Goal: Information Seeking & Learning: Learn about a topic

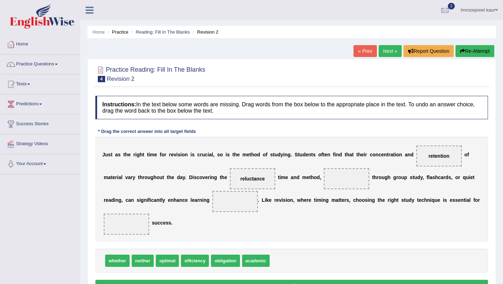
scroll to position [83, 0]
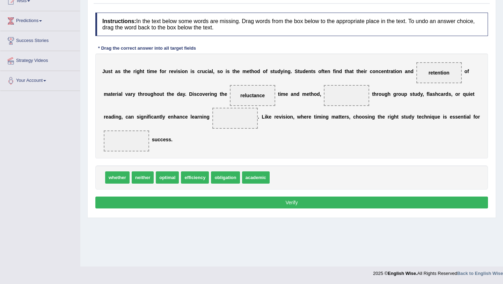
click at [172, 180] on span "optimal" at bounding box center [167, 177] width 23 height 12
drag, startPoint x: 165, startPoint y: 176, endPoint x: 347, endPoint y: 90, distance: 201.5
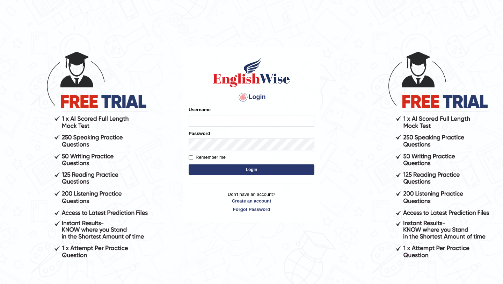
type input "0415313655"
click at [204, 168] on button "Login" at bounding box center [252, 169] width 126 height 10
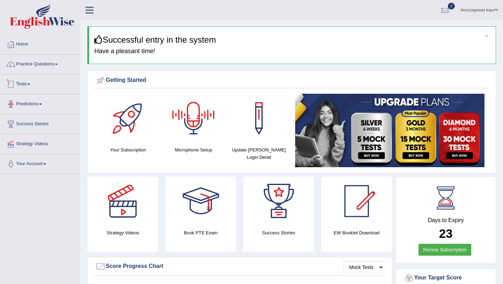
click at [32, 82] on link "Tests" at bounding box center [40, 82] width 80 height 17
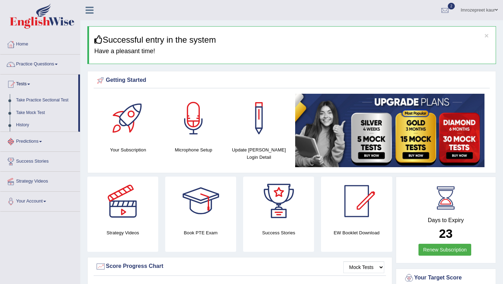
click at [34, 139] on link "Predictions" at bounding box center [40, 140] width 80 height 17
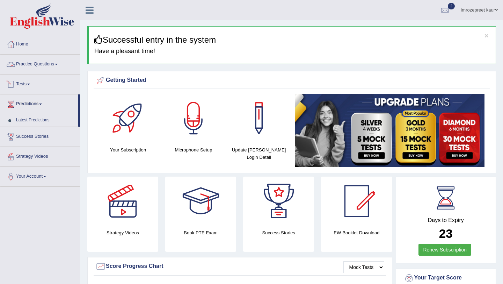
click at [32, 60] on link "Practice Questions" at bounding box center [40, 63] width 80 height 17
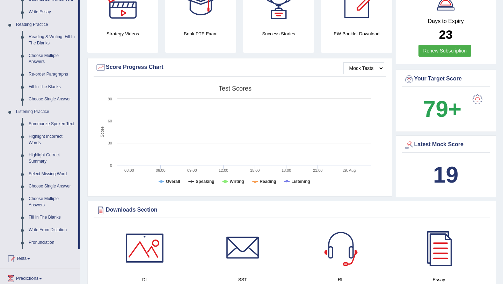
scroll to position [204, 0]
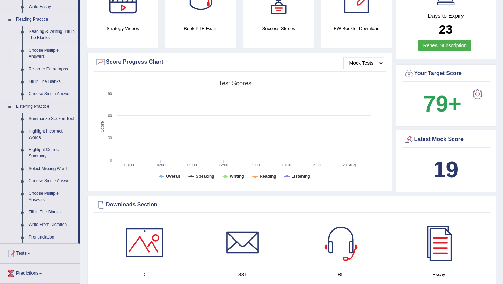
click at [32, 58] on link "Choose Multiple Answers" at bounding box center [52, 53] width 53 height 19
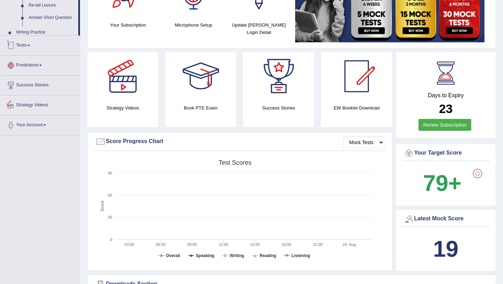
scroll to position [179, 0]
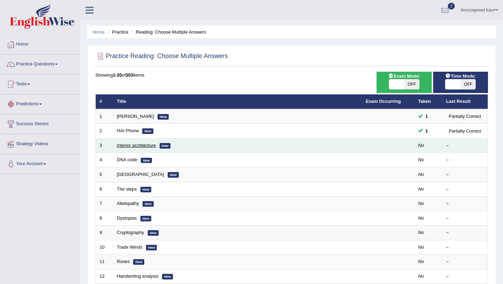
click at [144, 144] on link "Interior architecture" at bounding box center [136, 145] width 39 height 5
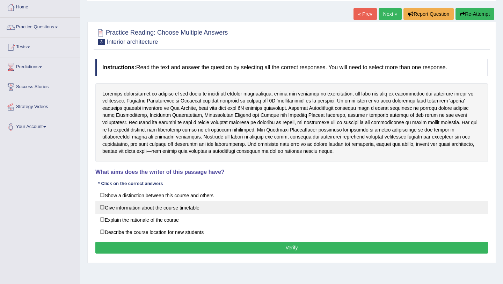
scroll to position [42, 0]
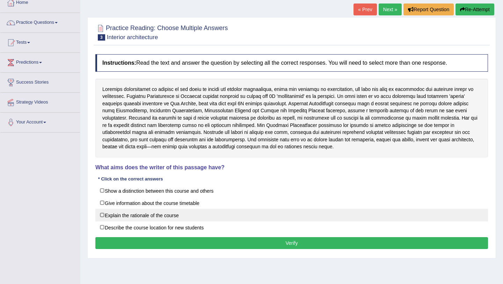
click at [127, 213] on label "Explain the rationale of the course" at bounding box center [291, 215] width 393 height 13
checkbox input "true"
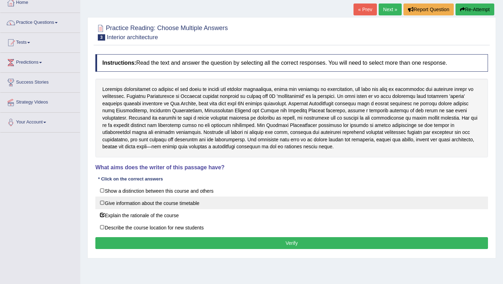
click at [127, 207] on label "Give information about the course timetable" at bounding box center [291, 202] width 393 height 13
checkbox input "true"
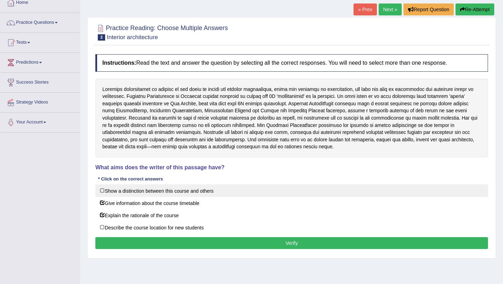
click at [129, 194] on label "Show a distinction between this course and others" at bounding box center [291, 190] width 393 height 13
checkbox input "true"
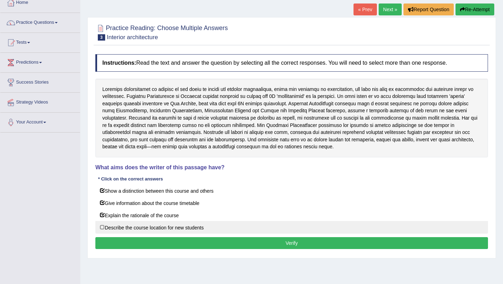
click at [127, 223] on label "Describe the course location for new students" at bounding box center [291, 227] width 393 height 13
checkbox input "true"
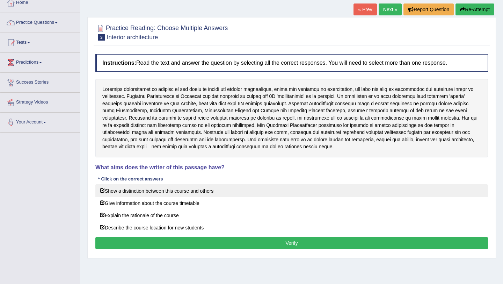
click at [130, 184] on label "Show a distinction between this course and others" at bounding box center [291, 190] width 393 height 13
checkbox input "false"
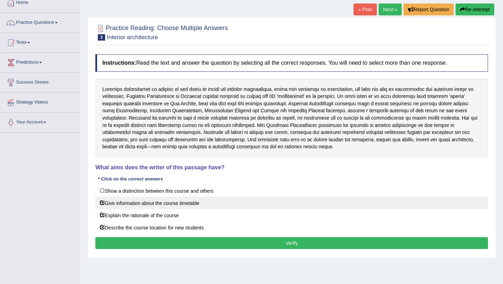
click at [127, 205] on label "Give information about the course timetable" at bounding box center [291, 202] width 393 height 13
checkbox input "false"
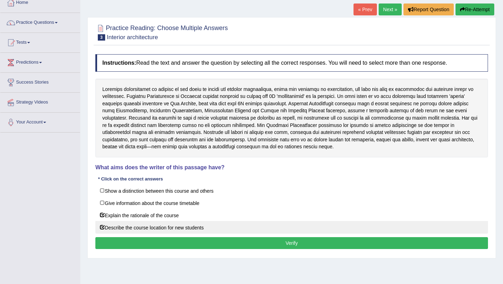
click at [127, 221] on label "Describe the course location for new students" at bounding box center [291, 227] width 393 height 13
checkbox input "false"
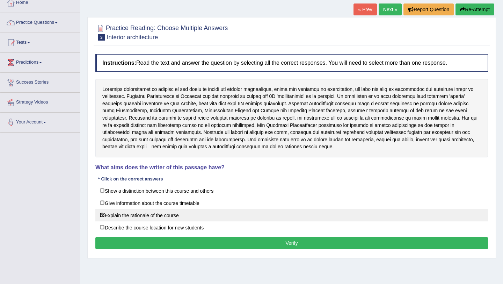
click at [127, 213] on label "Explain the rationale of the course" at bounding box center [291, 215] width 393 height 13
checkbox input "false"
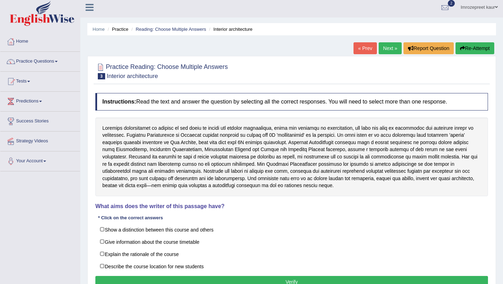
scroll to position [0, 0]
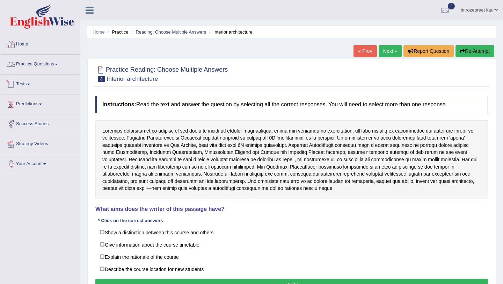
click at [55, 60] on link "Practice Questions" at bounding box center [40, 63] width 80 height 17
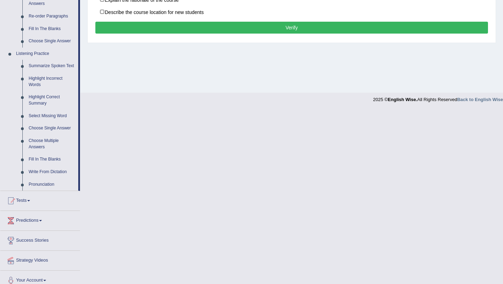
scroll to position [270, 0]
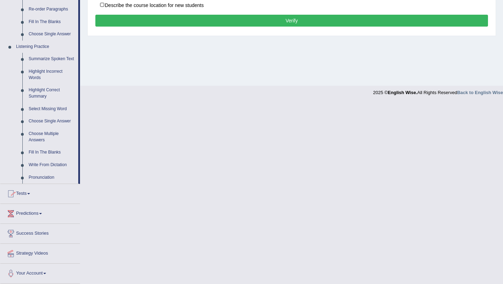
click at [29, 190] on link "Tests" at bounding box center [40, 192] width 80 height 17
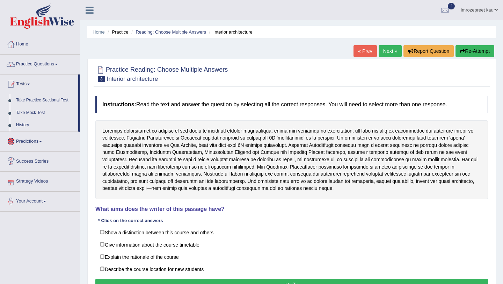
scroll to position [0, 0]
click at [34, 57] on link "Practice Questions" at bounding box center [40, 63] width 80 height 17
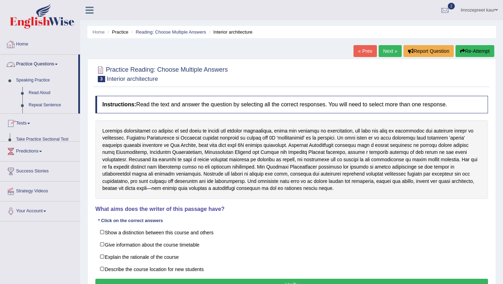
click at [32, 46] on link "Home" at bounding box center [40, 43] width 80 height 17
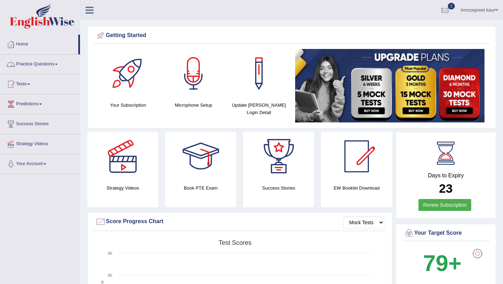
click at [36, 67] on link "Practice Questions" at bounding box center [40, 63] width 80 height 17
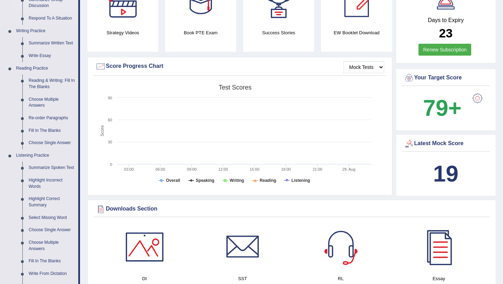
scroll to position [182, 0]
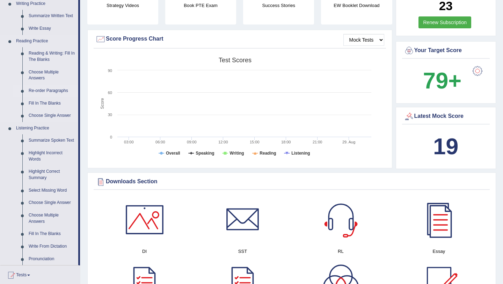
click at [52, 90] on link "Re-order Paragraphs" at bounding box center [52, 91] width 53 height 13
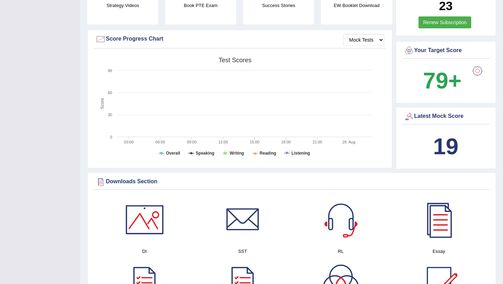
scroll to position [95, 0]
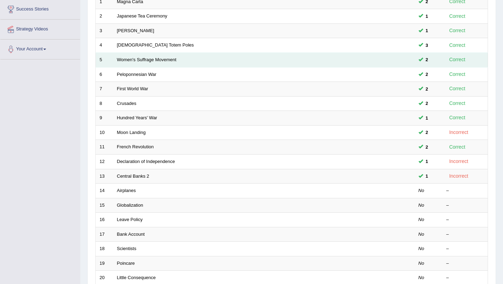
scroll to position [127, 0]
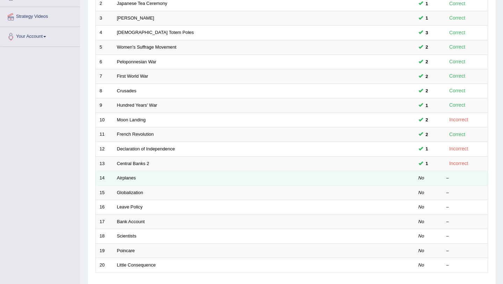
click at [136, 179] on td "Airplanes" at bounding box center [237, 178] width 249 height 15
click at [129, 178] on link "Airplanes" at bounding box center [126, 177] width 19 height 5
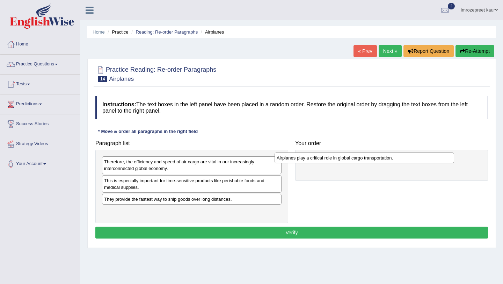
drag, startPoint x: 176, startPoint y: 213, endPoint x: 348, endPoint y: 160, distance: 180.6
click at [348, 160] on div "Airplanes play a critical role in global cargo transportation." at bounding box center [365, 157] width 180 height 11
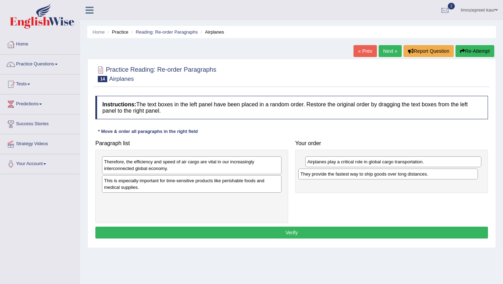
drag, startPoint x: 205, startPoint y: 200, endPoint x: 402, endPoint y: 175, distance: 197.9
click at [402, 175] on div "They provide the fastest way to ship goods over long distances." at bounding box center [388, 173] width 180 height 11
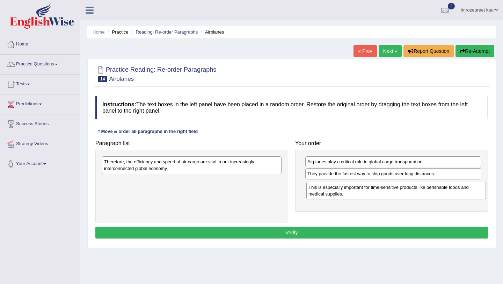
drag, startPoint x: 204, startPoint y: 187, endPoint x: 408, endPoint y: 194, distance: 204.1
click at [408, 193] on div "This is especially important for time-sensitive products like perishable foods …" at bounding box center [396, 190] width 180 height 17
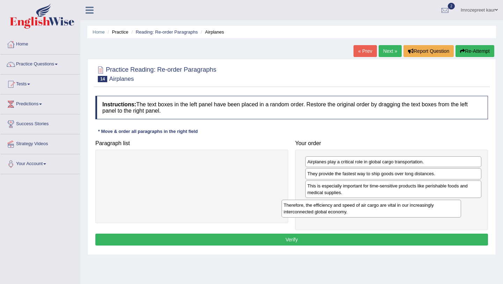
drag, startPoint x: 177, startPoint y: 162, endPoint x: 357, endPoint y: 204, distance: 184.7
click at [357, 205] on div "Therefore, the efficiency and speed of air cargo are vital in our increasingly …" at bounding box center [372, 207] width 180 height 17
click at [397, 236] on button "Verify" at bounding box center [291, 239] width 393 height 12
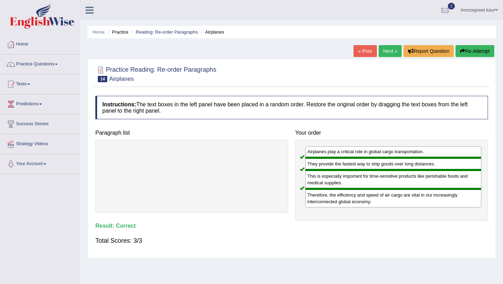
click at [392, 54] on link "Next »" at bounding box center [390, 51] width 23 height 12
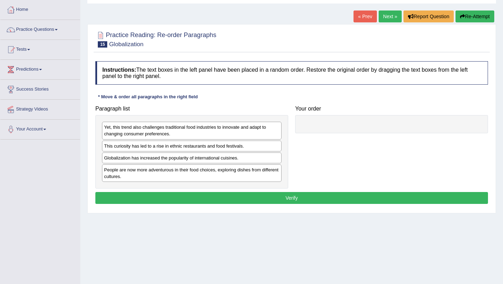
scroll to position [35, 0]
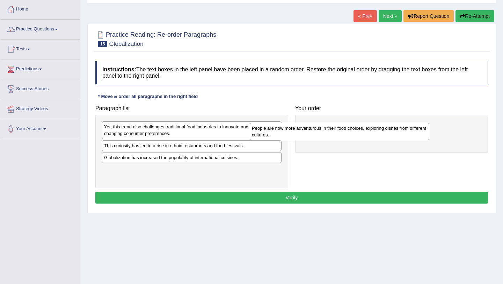
drag, startPoint x: 175, startPoint y: 173, endPoint x: 323, endPoint y: 132, distance: 153.4
click at [323, 132] on div "People are now more adventurous in their food choices, exploring dishes from di…" at bounding box center [340, 131] width 180 height 17
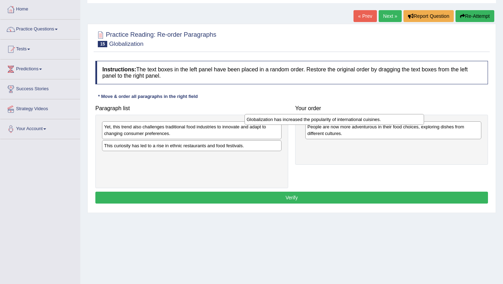
drag, startPoint x: 197, startPoint y: 161, endPoint x: 340, endPoint y: 122, distance: 147.8
click at [340, 123] on div "Globalization has increased the popularity of international cuisines." at bounding box center [335, 119] width 180 height 11
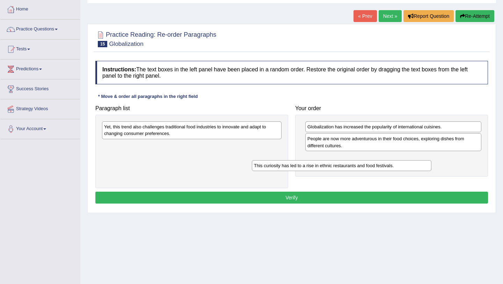
drag, startPoint x: 188, startPoint y: 148, endPoint x: 336, endPoint y: 166, distance: 149.9
click at [338, 167] on div "This curiosity has led to a rise in ethnic restaurants and food festivals." at bounding box center [342, 165] width 180 height 11
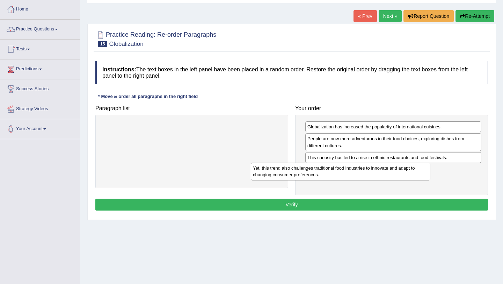
drag, startPoint x: 244, startPoint y: 129, endPoint x: 391, endPoint y: 170, distance: 152.6
click at [393, 170] on div "Yet, this trend also challenges traditional food industries to innovate and ada…" at bounding box center [341, 170] width 180 height 17
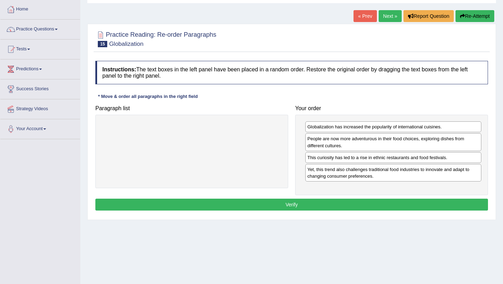
click at [377, 201] on button "Verify" at bounding box center [291, 204] width 393 height 12
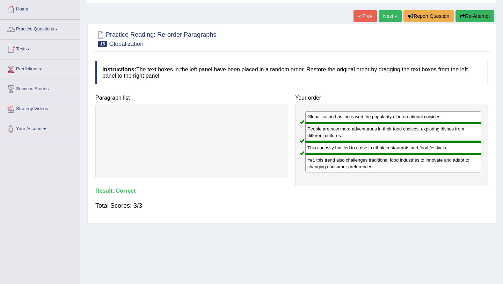
click at [388, 17] on link "Next »" at bounding box center [390, 16] width 23 height 12
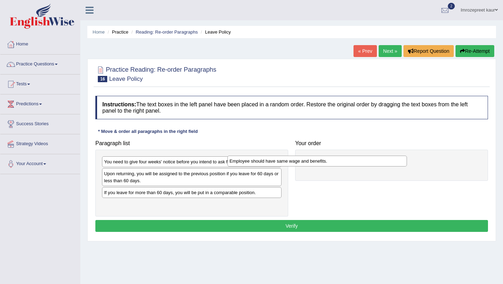
drag, startPoint x: 193, startPoint y: 198, endPoint x: 321, endPoint y: 168, distance: 132.0
click at [321, 168] on div "Paragraph list You need to give four weeks' notice before you intend to ask for…" at bounding box center [292, 177] width 400 height 80
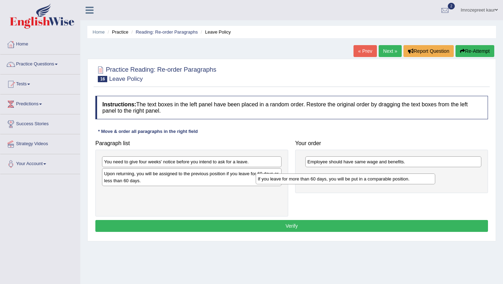
drag, startPoint x: 196, startPoint y: 195, endPoint x: 349, endPoint y: 182, distance: 154.3
click at [349, 182] on div "If you leave for more than 60 days, you will be put in a comparable position." at bounding box center [346, 178] width 180 height 11
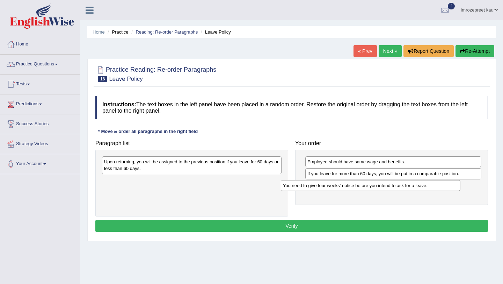
drag, startPoint x: 233, startPoint y: 163, endPoint x: 412, endPoint y: 186, distance: 180.4
click at [412, 187] on div "You need to give four weeks' notice before you intend to ask for a leave." at bounding box center [371, 185] width 180 height 11
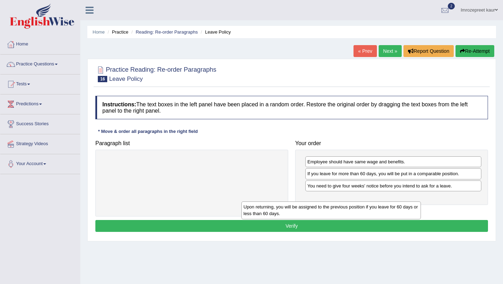
drag, startPoint x: 151, startPoint y: 167, endPoint x: 288, endPoint y: 209, distance: 143.3
click at [290, 212] on div "Upon returning, you will be assigned to the previous position if you leave for …" at bounding box center [331, 209] width 180 height 17
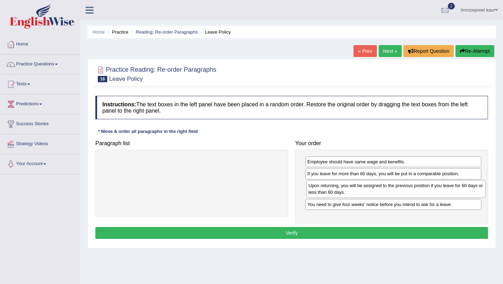
drag, startPoint x: 204, startPoint y: 170, endPoint x: 409, endPoint y: 194, distance: 205.8
click at [409, 194] on div "Upon returning, you will be assigned to the previous position if you leave for …" at bounding box center [396, 188] width 180 height 17
click at [384, 231] on button "Verify" at bounding box center [291, 233] width 393 height 12
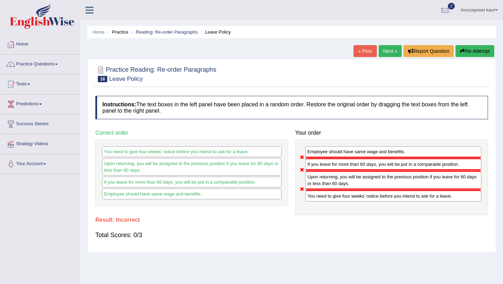
click at [462, 55] on button "Re-Attempt" at bounding box center [475, 51] width 39 height 12
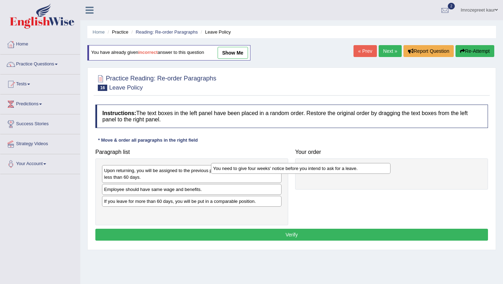
drag, startPoint x: 266, startPoint y: 170, endPoint x: 375, endPoint y: 168, distance: 109.0
click at [375, 168] on div "You need to give four weeks' notice before you intend to ask for a leave." at bounding box center [301, 168] width 180 height 11
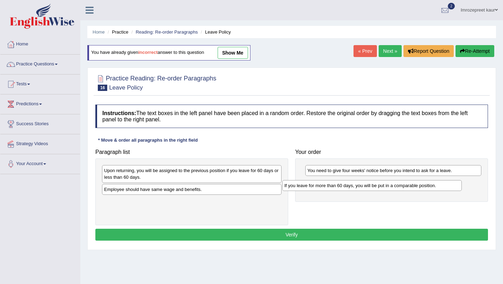
drag, startPoint x: 208, startPoint y: 203, endPoint x: 388, endPoint y: 188, distance: 181.3
click at [388, 188] on div "If you leave for more than 60 days, you will be put in a comparable position." at bounding box center [372, 185] width 180 height 11
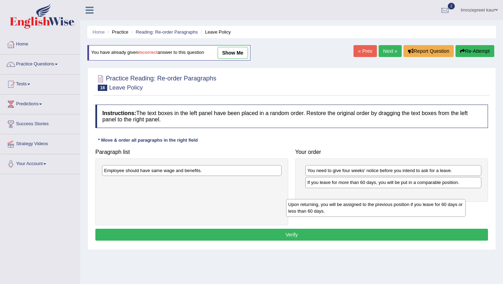
drag, startPoint x: 218, startPoint y: 167, endPoint x: 402, endPoint y: 198, distance: 186.7
click at [403, 199] on div "Upon returning, you will be assigned to the previous position if you leave for …" at bounding box center [376, 207] width 180 height 17
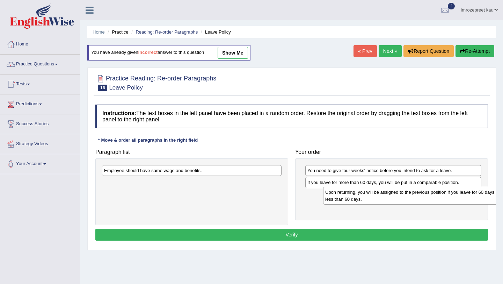
drag, startPoint x: 254, startPoint y: 183, endPoint x: 474, endPoint y: 191, distance: 219.9
click at [475, 193] on div "Upon returning, you will be assigned to the previous position if you leave for …" at bounding box center [413, 195] width 180 height 17
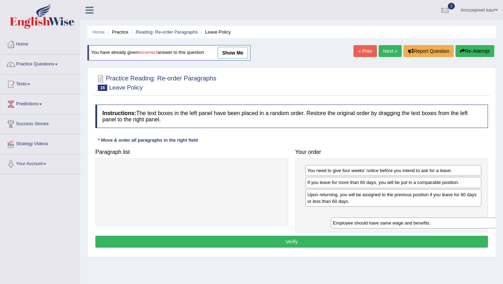
drag, startPoint x: 250, startPoint y: 173, endPoint x: 458, endPoint y: 219, distance: 213.3
click at [459, 220] on div "Employee should have same wage and benefits." at bounding box center [421, 222] width 180 height 11
click at [419, 244] on button "Verify" at bounding box center [291, 241] width 393 height 12
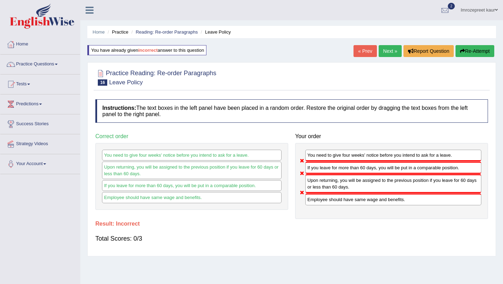
click at [464, 51] on button "Re-Attempt" at bounding box center [475, 51] width 39 height 12
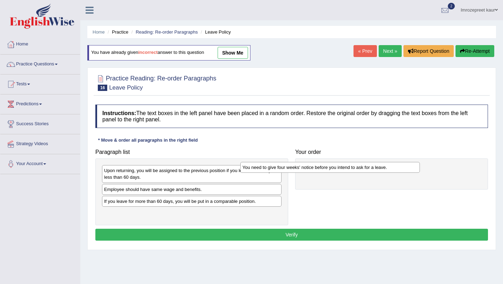
drag, startPoint x: 214, startPoint y: 173, endPoint x: 351, endPoint y: 169, distance: 137.7
click at [352, 169] on div "You need to give four weeks' notice before you intend to ask for a leave." at bounding box center [330, 167] width 180 height 11
drag, startPoint x: 173, startPoint y: 175, endPoint x: 324, endPoint y: 195, distance: 152.6
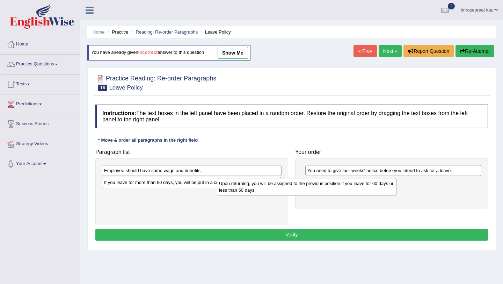
drag, startPoint x: 233, startPoint y: 171, endPoint x: 348, endPoint y: 183, distance: 115.6
click at [348, 184] on div "Upon returning, you will be assigned to the previous position if you leave for …" at bounding box center [307, 186] width 180 height 17
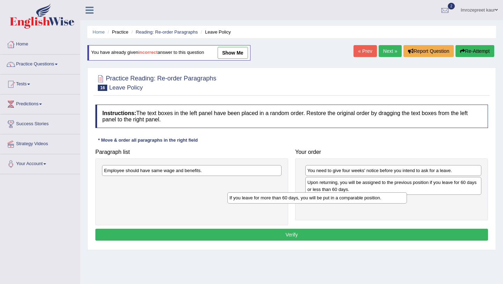
drag, startPoint x: 242, startPoint y: 185, endPoint x: 369, endPoint y: 203, distance: 128.5
click at [369, 203] on div "If you leave for more than 60 days, you will be put in a comparable position." at bounding box center [317, 197] width 180 height 11
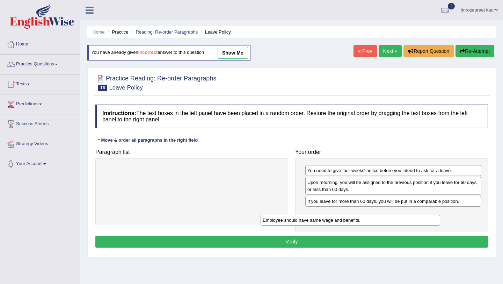
drag, startPoint x: 235, startPoint y: 170, endPoint x: 394, endPoint y: 220, distance: 166.2
click at [394, 220] on div "Employee should have same wage and benefits." at bounding box center [351, 220] width 180 height 11
click at [380, 241] on button "Verify" at bounding box center [291, 241] width 393 height 12
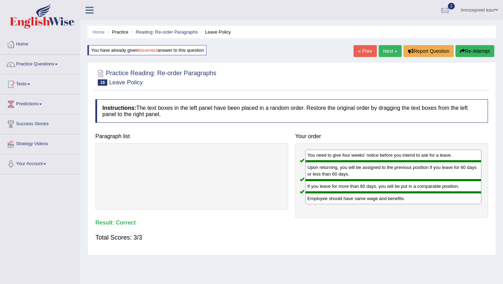
click at [386, 52] on link "Next »" at bounding box center [390, 51] width 23 height 12
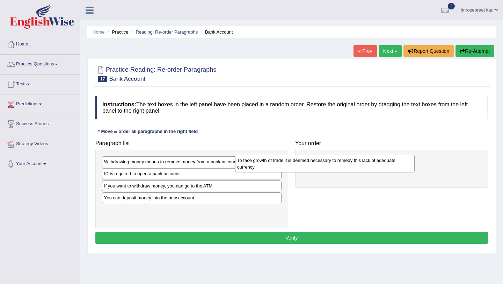
drag, startPoint x: 223, startPoint y: 205, endPoint x: 356, endPoint y: 167, distance: 138.3
click at [356, 167] on div "To face growth of trade it is deemed necessary to remedy this lack of adequate …" at bounding box center [325, 163] width 180 height 17
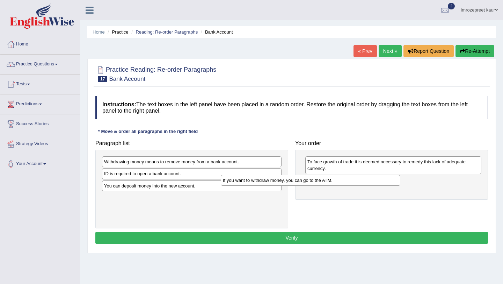
drag, startPoint x: 202, startPoint y: 186, endPoint x: 320, endPoint y: 181, distance: 118.9
click at [320, 181] on div "If you want to withdraw money, you can go to the ATM." at bounding box center [311, 180] width 180 height 11
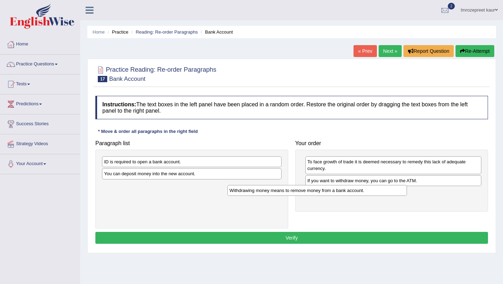
drag, startPoint x: 203, startPoint y: 165, endPoint x: 328, endPoint y: 193, distance: 128.7
click at [328, 193] on div "Withdrawing money means to remove money from a bank account." at bounding box center [317, 190] width 180 height 11
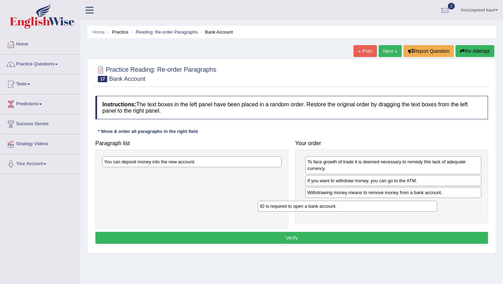
drag, startPoint x: 187, startPoint y: 165, endPoint x: 342, endPoint y: 204, distance: 159.8
click at [343, 208] on div "ID is required to open a bank account." at bounding box center [348, 206] width 180 height 11
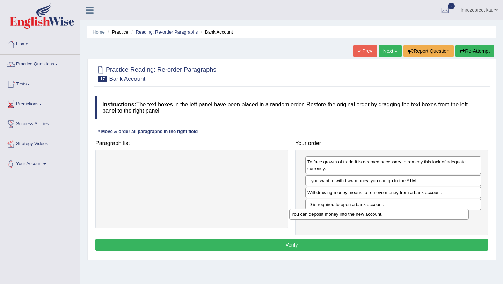
drag, startPoint x: 157, startPoint y: 163, endPoint x: 345, endPoint y: 214, distance: 194.3
click at [345, 215] on div "You can deposit money into the new account." at bounding box center [379, 214] width 180 height 11
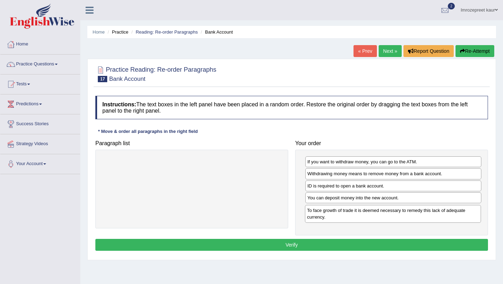
drag, startPoint x: 323, startPoint y: 164, endPoint x: 323, endPoint y: 213, distance: 48.6
click at [323, 213] on div "To face growth of trade it is deemed necessary to remedy this lack of adequate …" at bounding box center [393, 213] width 176 height 17
drag, startPoint x: 326, startPoint y: 174, endPoint x: 326, endPoint y: 160, distance: 14.7
click at [326, 159] on div "Withdrawing money means to remove money from a bank account." at bounding box center [393, 158] width 176 height 11
click at [368, 242] on button "Verify" at bounding box center [291, 245] width 393 height 12
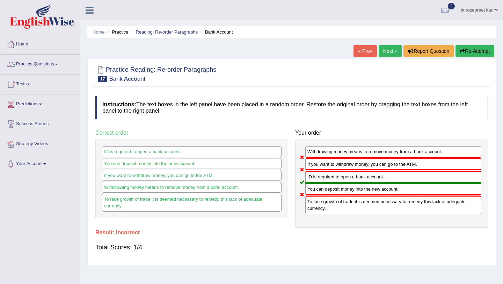
click at [481, 58] on div "« Prev Next » Report Question Re-Attempt" at bounding box center [425, 52] width 143 height 14
click at [465, 48] on button "Re-Attempt" at bounding box center [475, 51] width 39 height 12
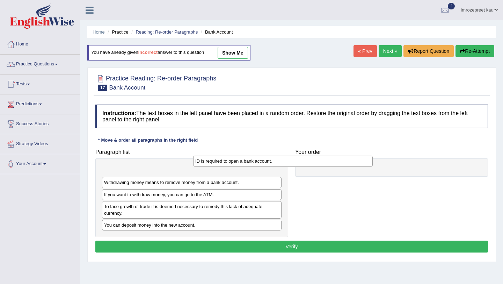
drag, startPoint x: 211, startPoint y: 184, endPoint x: 302, endPoint y: 160, distance: 94.1
click at [302, 162] on div "ID is required to open a bank account." at bounding box center [283, 160] width 180 height 11
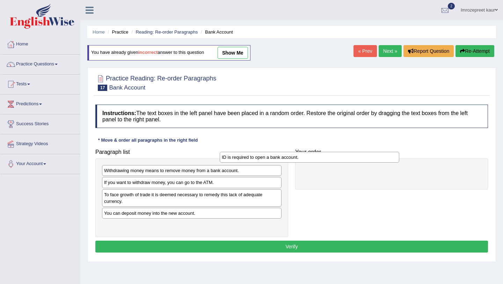
drag, startPoint x: 254, startPoint y: 174, endPoint x: 370, endPoint y: 158, distance: 117.4
click at [371, 159] on div "ID is required to open a bank account." at bounding box center [310, 157] width 180 height 11
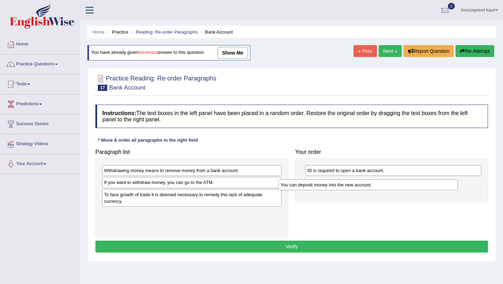
drag, startPoint x: 209, startPoint y: 216, endPoint x: 385, endPoint y: 182, distance: 179.7
click at [385, 185] on div "You can deposit money into the new account." at bounding box center [368, 184] width 180 height 11
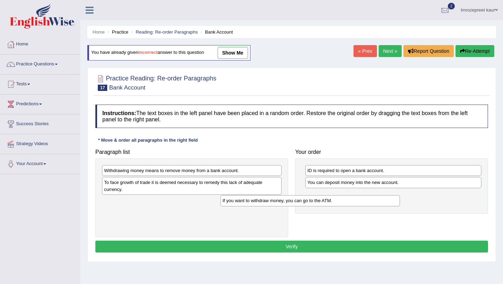
drag, startPoint x: 192, startPoint y: 183, endPoint x: 310, endPoint y: 198, distance: 119.0
click at [311, 201] on div "If you want to withdraw money, you can go to the ATM." at bounding box center [310, 200] width 180 height 11
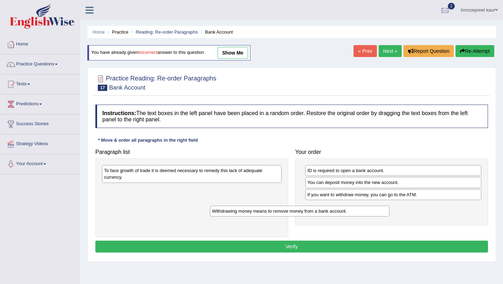
drag, startPoint x: 239, startPoint y: 171, endPoint x: 347, endPoint y: 212, distance: 115.3
click at [347, 212] on div "Withdrawing money means to remove money from a bank account." at bounding box center [300, 210] width 180 height 11
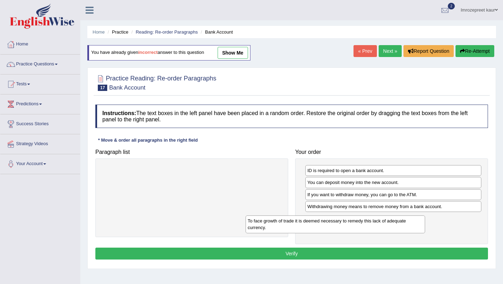
drag, startPoint x: 268, startPoint y: 171, endPoint x: 412, endPoint y: 221, distance: 152.1
click at [412, 221] on div "To face growth of trade it is deemed necessary to remedy this lack of adequate …" at bounding box center [336, 223] width 180 height 17
click at [362, 253] on button "Verify" at bounding box center [291, 253] width 393 height 12
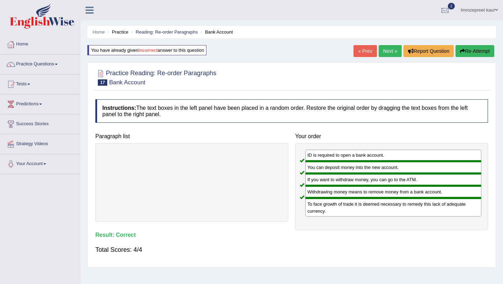
click at [383, 50] on link "Next »" at bounding box center [390, 51] width 23 height 12
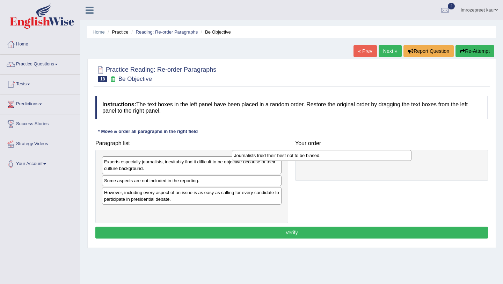
drag, startPoint x: 205, startPoint y: 212, endPoint x: 335, endPoint y: 156, distance: 141.3
click at [335, 156] on div "Journalists tried their best not to be biased." at bounding box center [322, 155] width 180 height 11
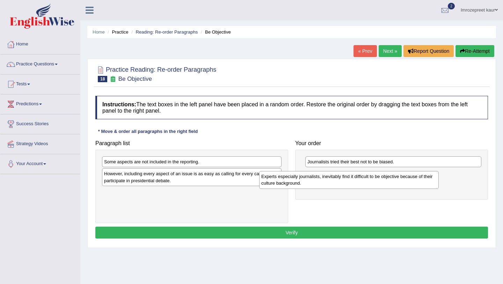
drag, startPoint x: 191, startPoint y: 171, endPoint x: 355, endPoint y: 183, distance: 164.3
click at [353, 185] on div "Experts especially journalists, inevitably find it difficult to be objective be…" at bounding box center [349, 179] width 180 height 17
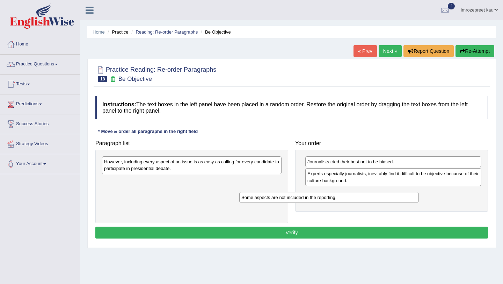
drag, startPoint x: 166, startPoint y: 162, endPoint x: 304, endPoint y: 198, distance: 141.9
click at [304, 198] on div "Some aspects are not included in the reporting." at bounding box center [329, 197] width 180 height 11
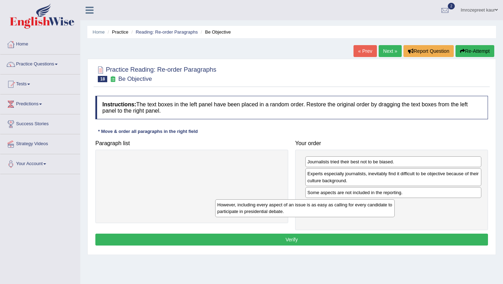
drag, startPoint x: 210, startPoint y: 168, endPoint x: 323, endPoint y: 211, distance: 121.1
click at [323, 211] on div "However, including every aspect of an issue is as easy as calling for every can…" at bounding box center [305, 207] width 180 height 17
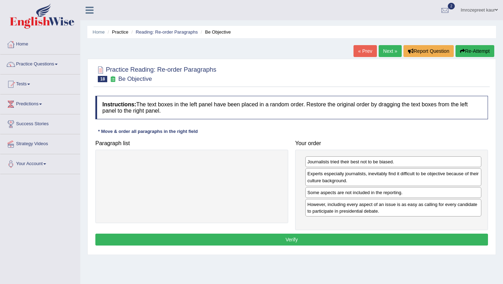
click at [281, 241] on button "Verify" at bounding box center [291, 239] width 393 height 12
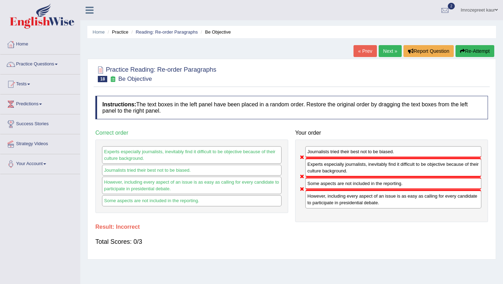
click at [386, 50] on link "Next »" at bounding box center [390, 51] width 23 height 12
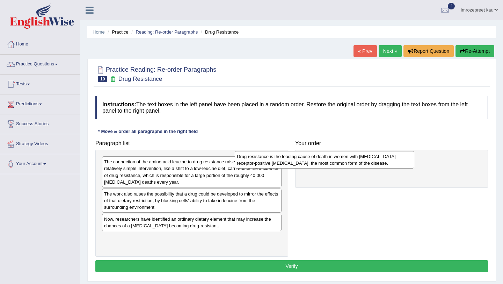
drag, startPoint x: 248, startPoint y: 199, endPoint x: 381, endPoint y: 162, distance: 137.9
click at [381, 162] on div "Drug resistance is the leading cause of death in women with [MEDICAL_DATA]-rece…" at bounding box center [325, 159] width 180 height 17
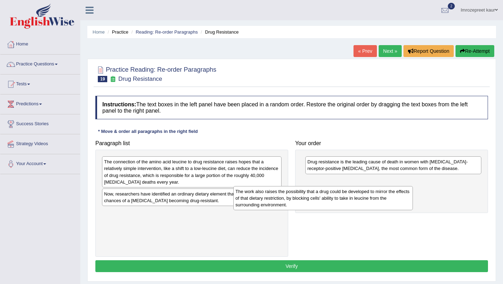
drag, startPoint x: 212, startPoint y: 208, endPoint x: 341, endPoint y: 203, distance: 129.0
click at [343, 206] on div "The work also raises the possibility that a drug could be developed to mirror t…" at bounding box center [323, 198] width 180 height 24
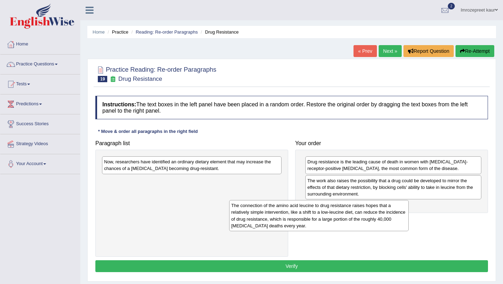
drag, startPoint x: 240, startPoint y: 181, endPoint x: 366, endPoint y: 223, distance: 133.3
click at [368, 223] on div "The connection of the amino acid leucine to drug resistance raises hopes that a…" at bounding box center [319, 215] width 180 height 31
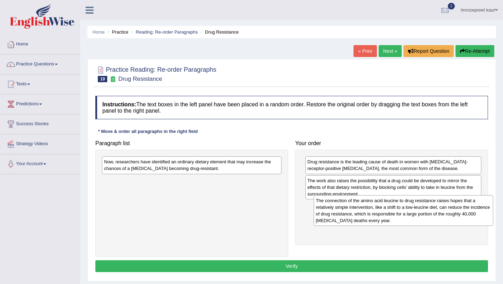
drag, startPoint x: 184, startPoint y: 201, endPoint x: 401, endPoint y: 216, distance: 217.5
click at [401, 217] on div "The connection of the amino acid leucine to drug resistance raises hopes that a…" at bounding box center [404, 210] width 180 height 31
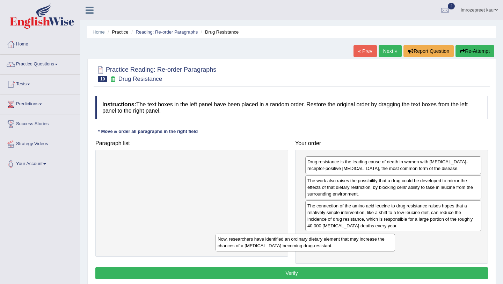
drag, startPoint x: 253, startPoint y: 166, endPoint x: 367, endPoint y: 244, distance: 137.3
click at [367, 244] on div "Now, researchers have identified an ordinary dietary element that may increase …" at bounding box center [306, 241] width 180 height 17
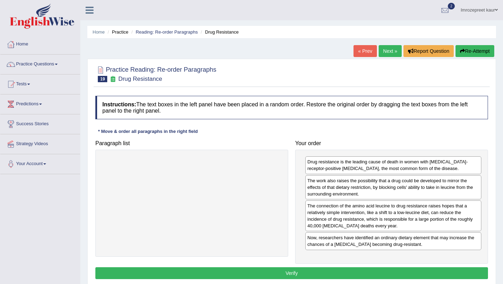
click at [361, 273] on button "Verify" at bounding box center [291, 273] width 393 height 12
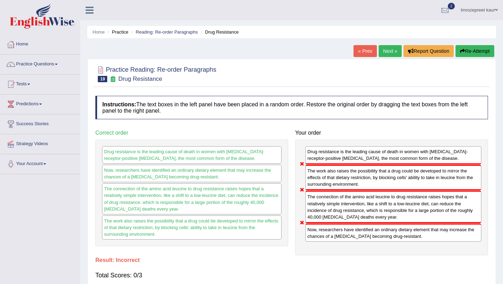
click at [461, 54] on button "Re-Attempt" at bounding box center [475, 51] width 39 height 12
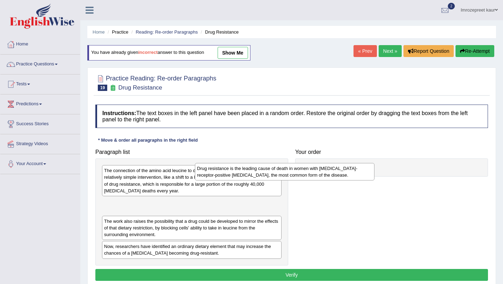
drag, startPoint x: 249, startPoint y: 211, endPoint x: 339, endPoint y: 176, distance: 96.2
click at [342, 176] on div "Drug resistance is the leading cause of death in women with [MEDICAL_DATA]-rece…" at bounding box center [285, 171] width 180 height 17
drag, startPoint x: 261, startPoint y: 211, endPoint x: 378, endPoint y: 166, distance: 125.4
click at [376, 167] on div "Drug resistance is the leading cause of death in women with [MEDICAL_DATA]-rece…" at bounding box center [294, 170] width 180 height 17
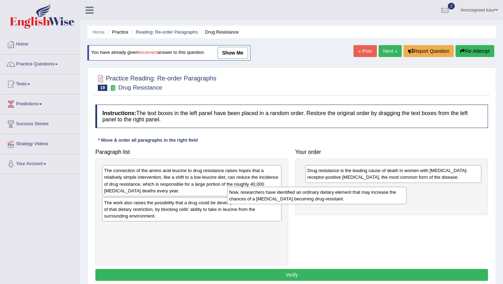
drag, startPoint x: 238, startPoint y: 238, endPoint x: 378, endPoint y: 203, distance: 144.5
click at [378, 203] on div "Now, researchers have identified an ordinary dietary element that may increase …" at bounding box center [317, 195] width 180 height 17
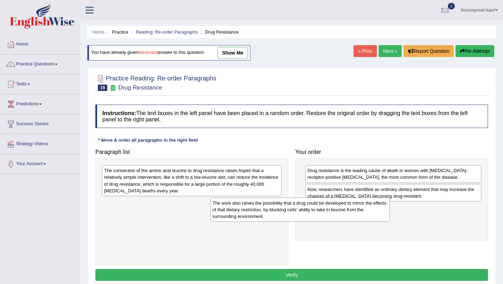
drag, startPoint x: 190, startPoint y: 212, endPoint x: 298, endPoint y: 210, distance: 108.3
click at [298, 212] on div "The work also raises the possibility that a drug could be developed to mirror t…" at bounding box center [300, 209] width 180 height 24
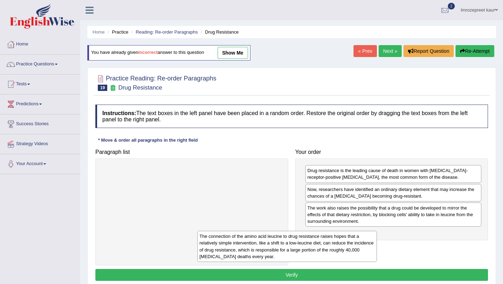
drag, startPoint x: 265, startPoint y: 186, endPoint x: 364, endPoint y: 249, distance: 117.3
click at [364, 249] on div "The connection of the amino acid leucine to drug resistance raises hopes that a…" at bounding box center [287, 246] width 180 height 31
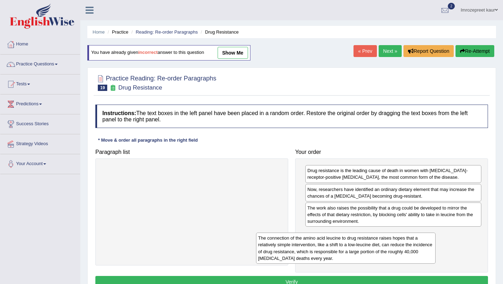
drag, startPoint x: 192, startPoint y: 171, endPoint x: 346, endPoint y: 238, distance: 168.2
click at [346, 238] on div "The connection of the amino acid leucine to drug resistance raises hopes that a…" at bounding box center [346, 247] width 180 height 31
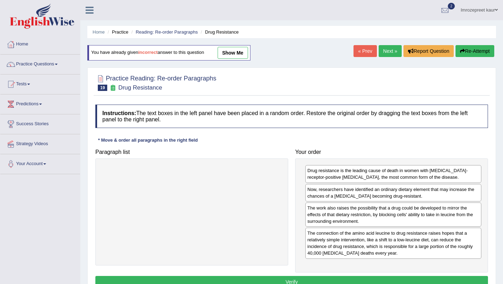
click at [317, 279] on button "Verify" at bounding box center [291, 282] width 393 height 12
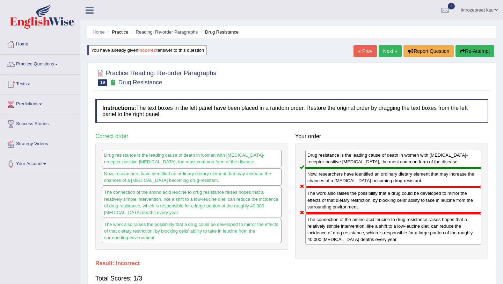
click at [465, 51] on button "Re-Attempt" at bounding box center [475, 51] width 39 height 12
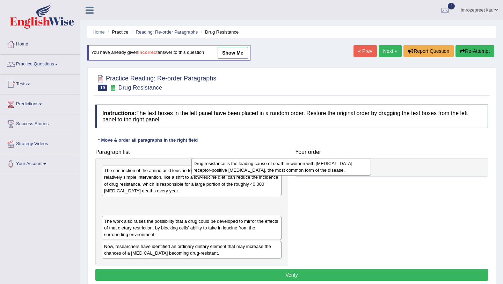
drag, startPoint x: 235, startPoint y: 206, endPoint x: 324, endPoint y: 167, distance: 97.6
click at [324, 167] on div "Drug resistance is the leading cause of death in women with [MEDICAL_DATA]-rece…" at bounding box center [281, 166] width 180 height 17
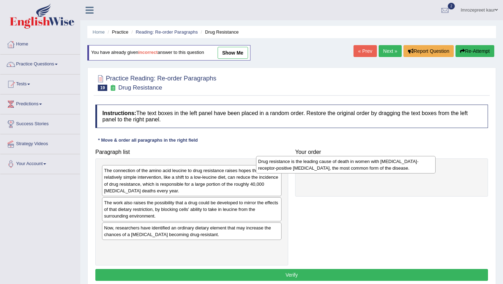
drag, startPoint x: 253, startPoint y: 208, endPoint x: 411, endPoint y: 171, distance: 161.8
click at [412, 172] on div "Drug resistance is the leading cause of death in women with [MEDICAL_DATA]-rece…" at bounding box center [346, 164] width 180 height 17
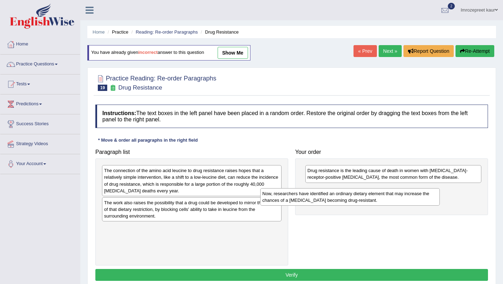
drag, startPoint x: 227, startPoint y: 232, endPoint x: 386, endPoint y: 195, distance: 162.5
click at [386, 196] on div "Now, researchers have identified an ordinary dietary element that may increase …" at bounding box center [350, 196] width 180 height 17
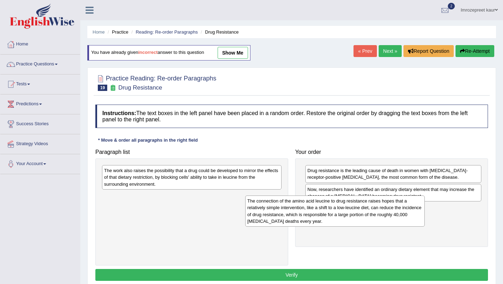
drag, startPoint x: 212, startPoint y: 184, endPoint x: 355, endPoint y: 214, distance: 146.4
click at [355, 214] on div "The connection of the amino acid leucine to drug resistance raises hopes that a…" at bounding box center [335, 210] width 180 height 31
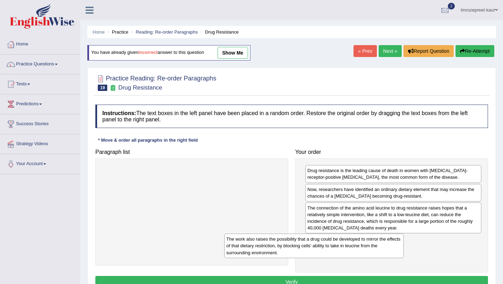
drag, startPoint x: 242, startPoint y: 180, endPoint x: 363, endPoint y: 245, distance: 137.7
click at [364, 247] on div "The work also raises the possibility that a drug could be developed to mirror t…" at bounding box center [314, 245] width 180 height 24
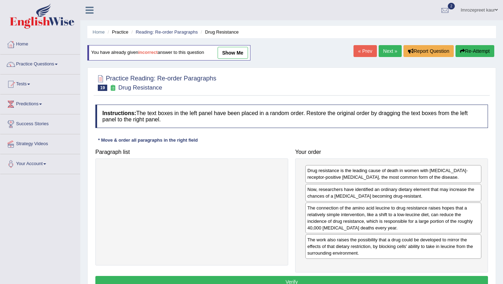
click at [345, 281] on button "Verify" at bounding box center [291, 282] width 393 height 12
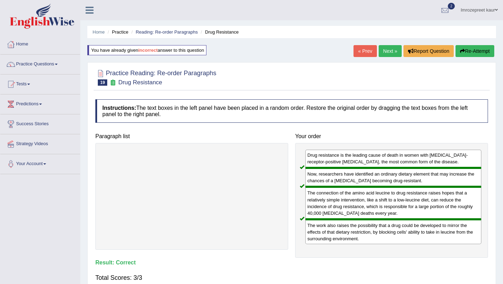
click at [385, 55] on link "Next »" at bounding box center [390, 51] width 23 height 12
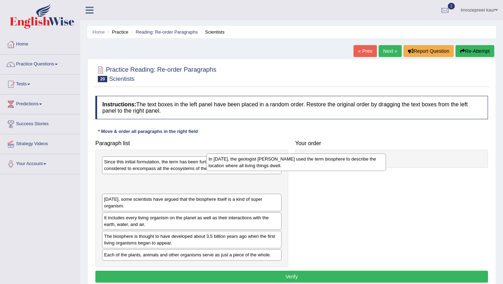
drag, startPoint x: 217, startPoint y: 184, endPoint x: 322, endPoint y: 162, distance: 107.7
click at [323, 163] on div "In [DATE], the geologist [PERSON_NAME] used the term biosphere to describe the …" at bounding box center [296, 161] width 180 height 17
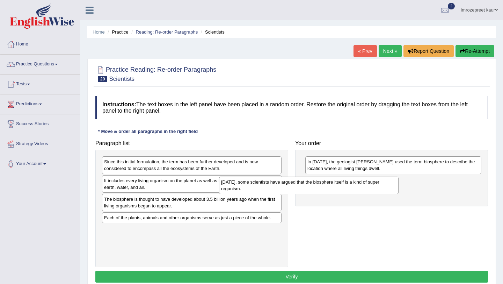
drag, startPoint x: 213, startPoint y: 185, endPoint x: 329, endPoint y: 182, distance: 116.4
click at [330, 184] on div "[DATE], some scientists have argued that the biosphere itself is a kind of supe…" at bounding box center [309, 184] width 180 height 17
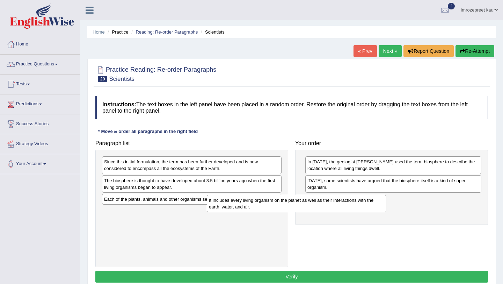
drag, startPoint x: 213, startPoint y: 184, endPoint x: 317, endPoint y: 203, distance: 105.9
click at [318, 203] on div "It includes every living organism on the planet as well as their interactions w…" at bounding box center [297, 203] width 180 height 17
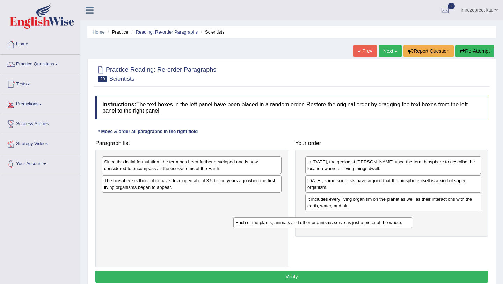
drag, startPoint x: 218, startPoint y: 203, endPoint x: 350, endPoint y: 226, distance: 133.4
click at [350, 226] on div "Each of the plants, animals and other organisms serve as just a piece of the wh…" at bounding box center [323, 222] width 180 height 11
click at [206, 168] on div "Since this initial formulation, the term has been further developed and is now …" at bounding box center [192, 164] width 180 height 17
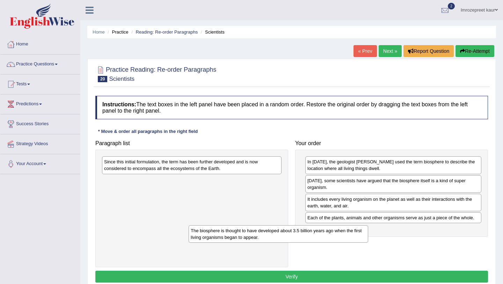
drag, startPoint x: 209, startPoint y: 189, endPoint x: 296, endPoint y: 239, distance: 100.0
click at [296, 239] on div "The biosphere is thought to have developed about 3.5 billion years ago when the…" at bounding box center [279, 233] width 180 height 17
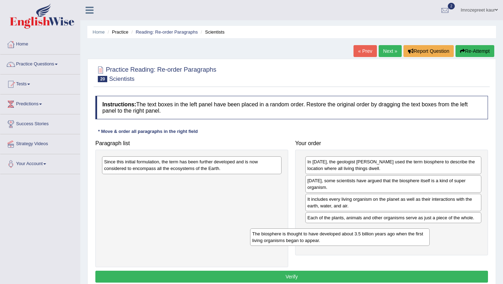
drag, startPoint x: 249, startPoint y: 187, endPoint x: 393, endPoint y: 237, distance: 152.8
click at [397, 240] on div "The biosphere is thought to have developed about 3.5 billion years ago when the…" at bounding box center [340, 236] width 180 height 17
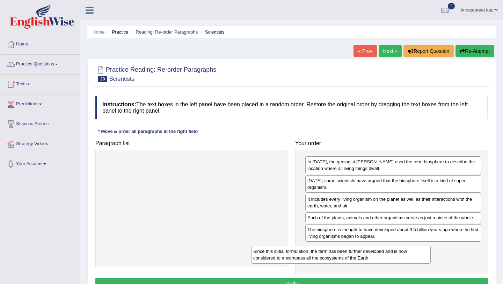
drag, startPoint x: 229, startPoint y: 169, endPoint x: 378, endPoint y: 259, distance: 173.9
click at [378, 259] on div "Since this initial formulation, the term has been further developed and is now …" at bounding box center [341, 254] width 180 height 17
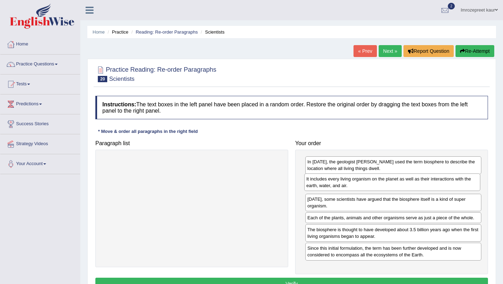
drag, startPoint x: 387, startPoint y: 204, endPoint x: 385, endPoint y: 184, distance: 19.3
click at [386, 184] on div "It includes every living organism on the planet as well as their interactions w…" at bounding box center [392, 181] width 176 height 17
click at [361, 220] on div "Each of the plants, animals and other organisms serve as just a piece of the wh…" at bounding box center [393, 217] width 176 height 11
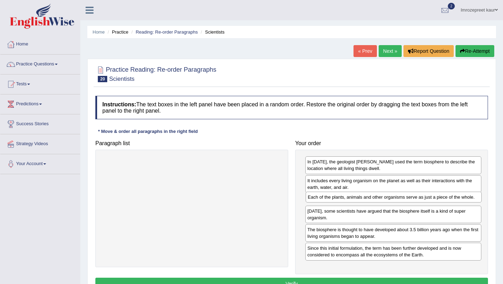
drag, startPoint x: 361, startPoint y: 220, endPoint x: 361, endPoint y: 201, distance: 19.6
click at [361, 200] on div "Each of the plants, animals and other organisms serve as just a piece of the wh…" at bounding box center [394, 196] width 176 height 11
click at [376, 281] on button "Verify" at bounding box center [291, 283] width 393 height 12
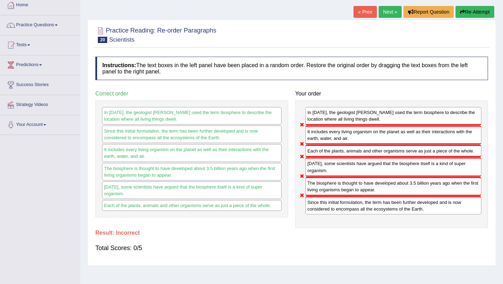
scroll to position [41, 0]
